Goal: Use online tool/utility: Utilize a website feature to perform a specific function

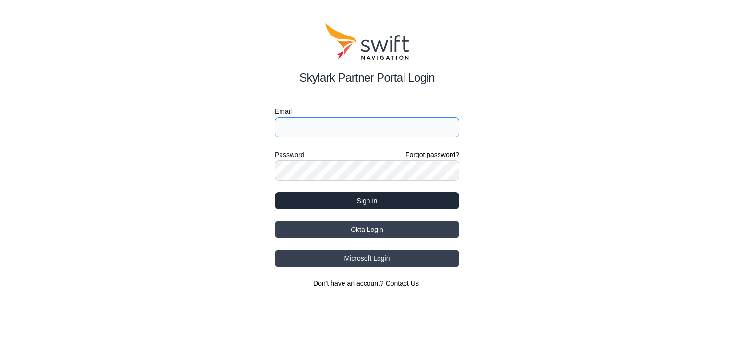
type input "[EMAIL_ADDRESS][DOMAIN_NAME]"
click at [354, 201] on button "Sign in" at bounding box center [367, 200] width 184 height 17
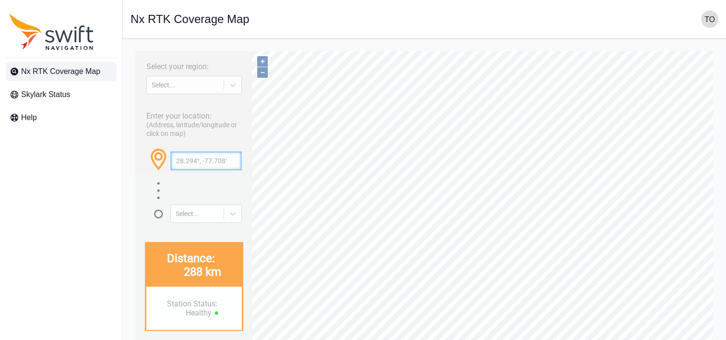
click at [202, 169] on input "28.294°, -77.708°" at bounding box center [206, 161] width 71 height 18
paste input "42.84683493379776, 140.68448065324458"
type input "42.84683493379776, 140.68448065324458"
click at [227, 88] on div at bounding box center [232, 84] width 17 height 17
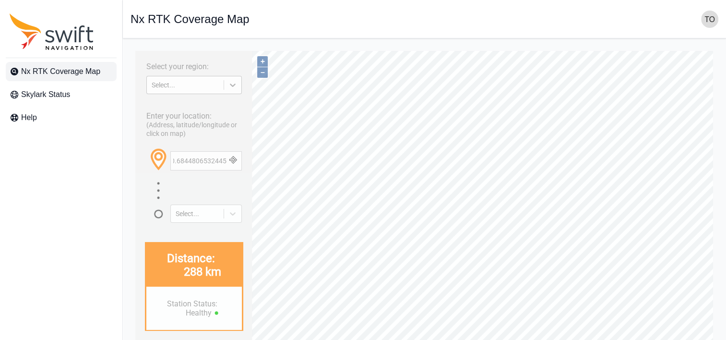
scroll to position [0, 0]
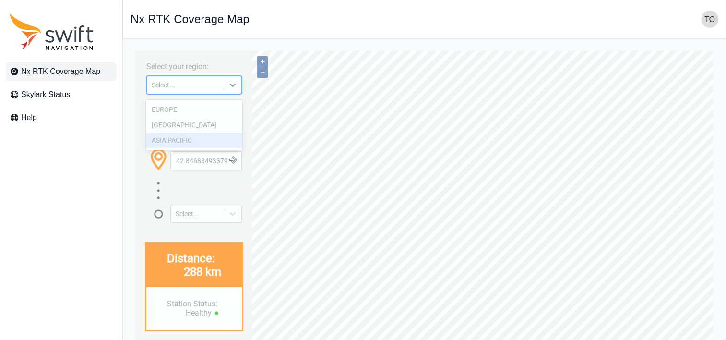
click at [190, 139] on div "ASIA PACIFIC" at bounding box center [194, 139] width 96 height 15
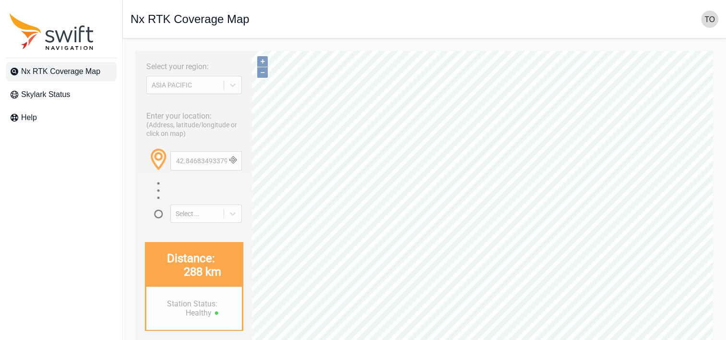
click at [232, 170] on button "button" at bounding box center [234, 161] width 16 height 18
